Goal: Browse casually

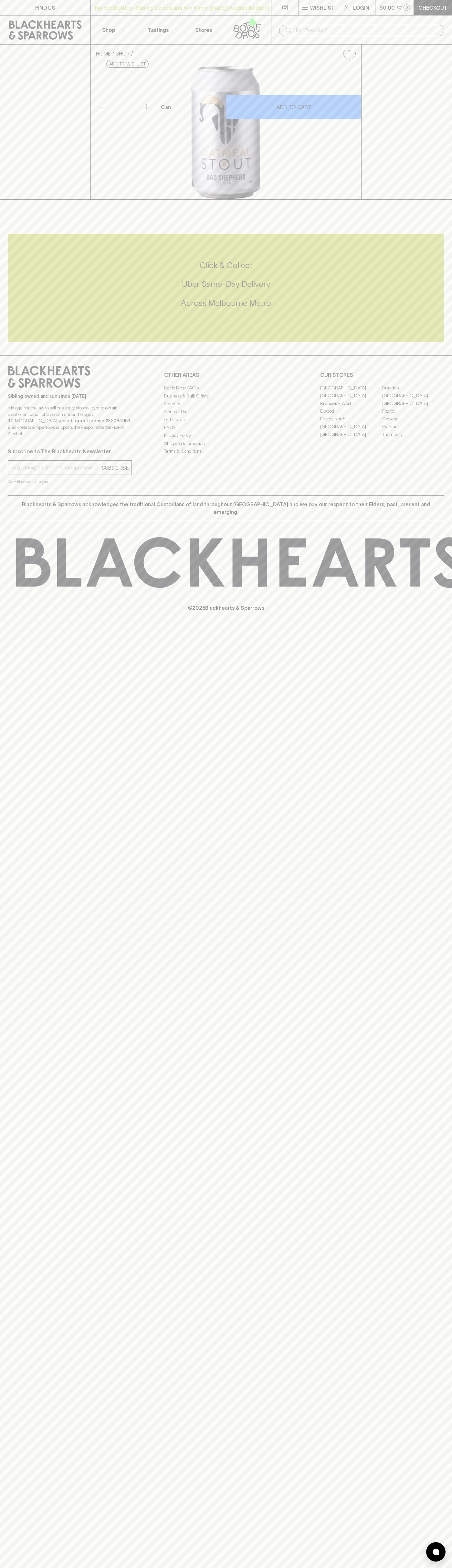
click at [358, 25] on div "​" at bounding box center [361, 30] width 165 height 12
click at [423, 1567] on html "FIND US | No Bad Bottles | Sibling Owned and Run Since [DATE] | No Bad Bottles …" at bounding box center [226, 784] width 452 height 1568
click at [373, 1567] on html "FIND US | No Bad Bottles | Sibling Owned and Run Since [DATE] | No Bad Bottles …" at bounding box center [226, 784] width 452 height 1568
click at [18, 309] on div "Click & Collect Uber Same-Day Delivery Across [GEOGRAPHIC_DATA] Metro" at bounding box center [226, 284] width 436 height 49
